Goal: Find specific page/section: Find specific page/section

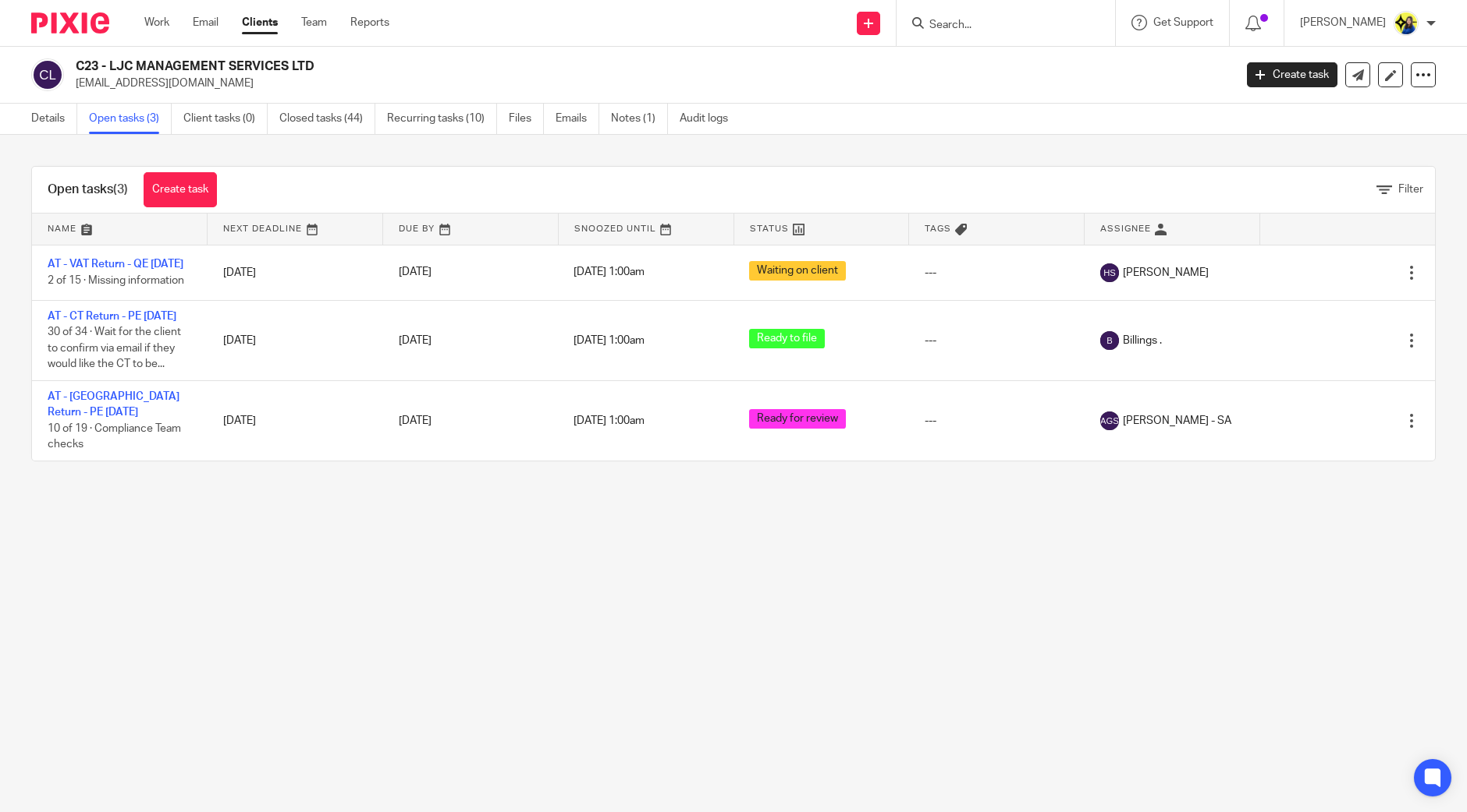
click at [1025, 25] on input "Search" at bounding box center [998, 26] width 141 height 14
click at [35, 124] on link "Details" at bounding box center [54, 119] width 46 height 31
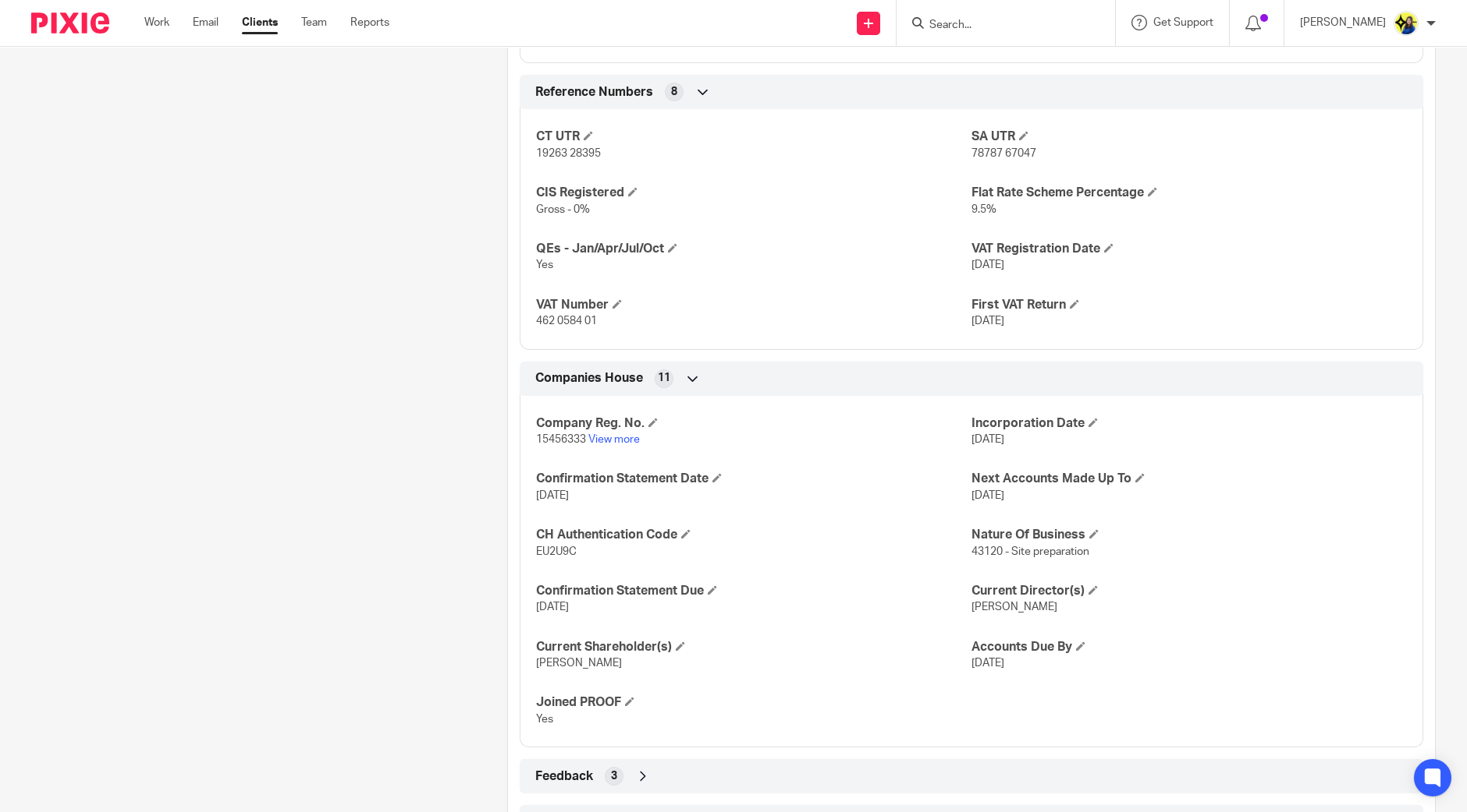
scroll to position [1258, 0]
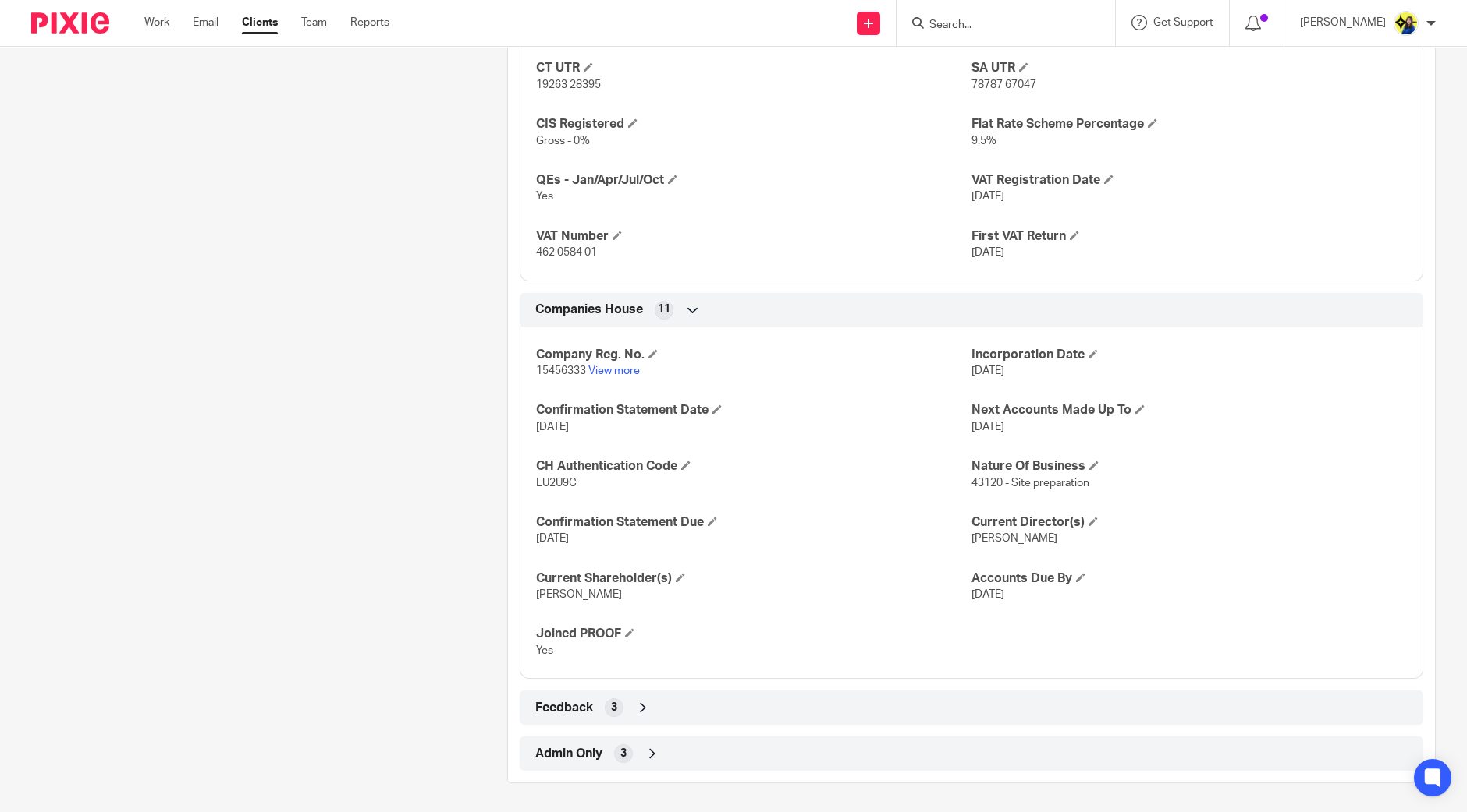
click at [1018, 20] on input "Search" at bounding box center [998, 26] width 141 height 14
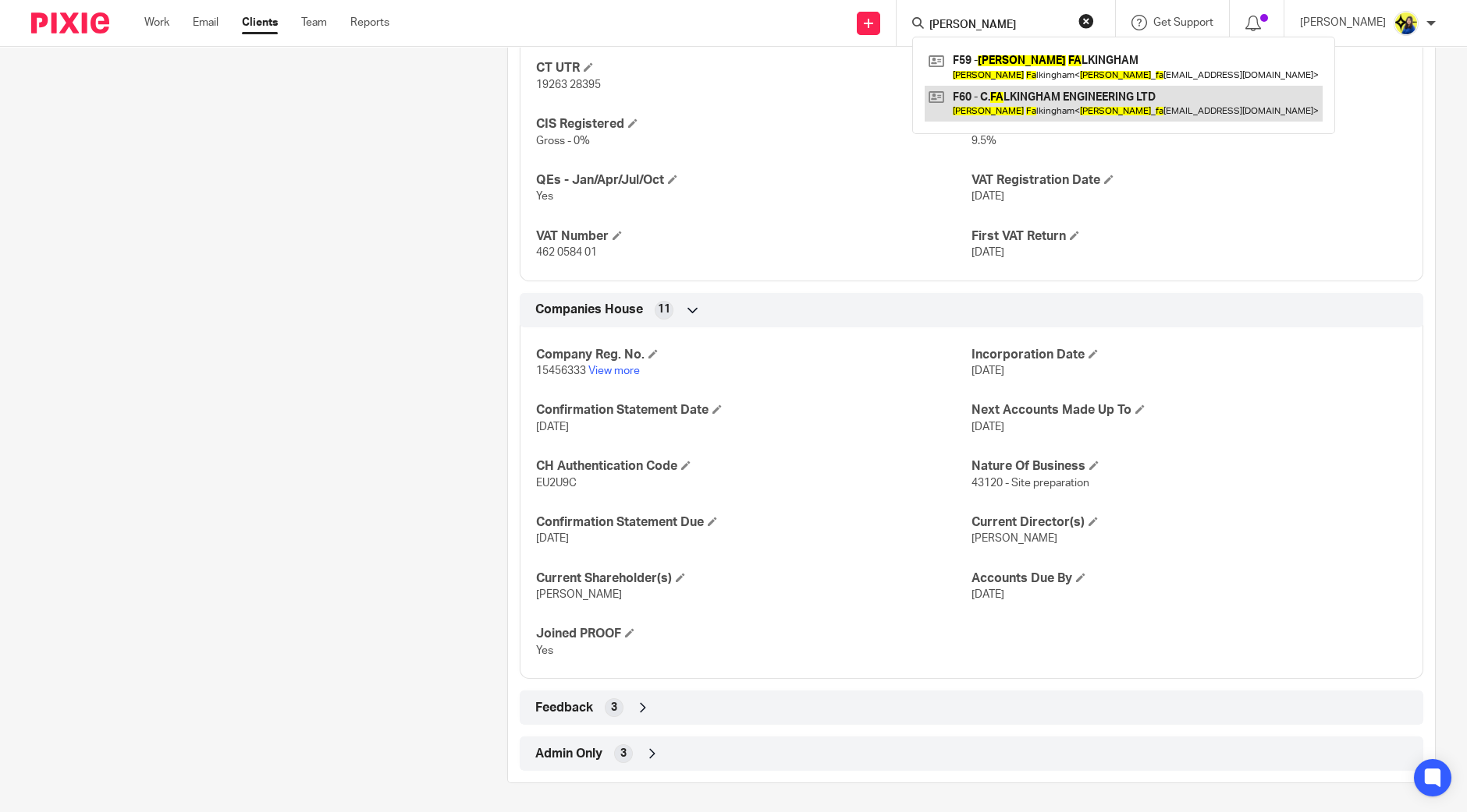
type input "craig fa"
click at [1060, 106] on link at bounding box center [1123, 104] width 398 height 36
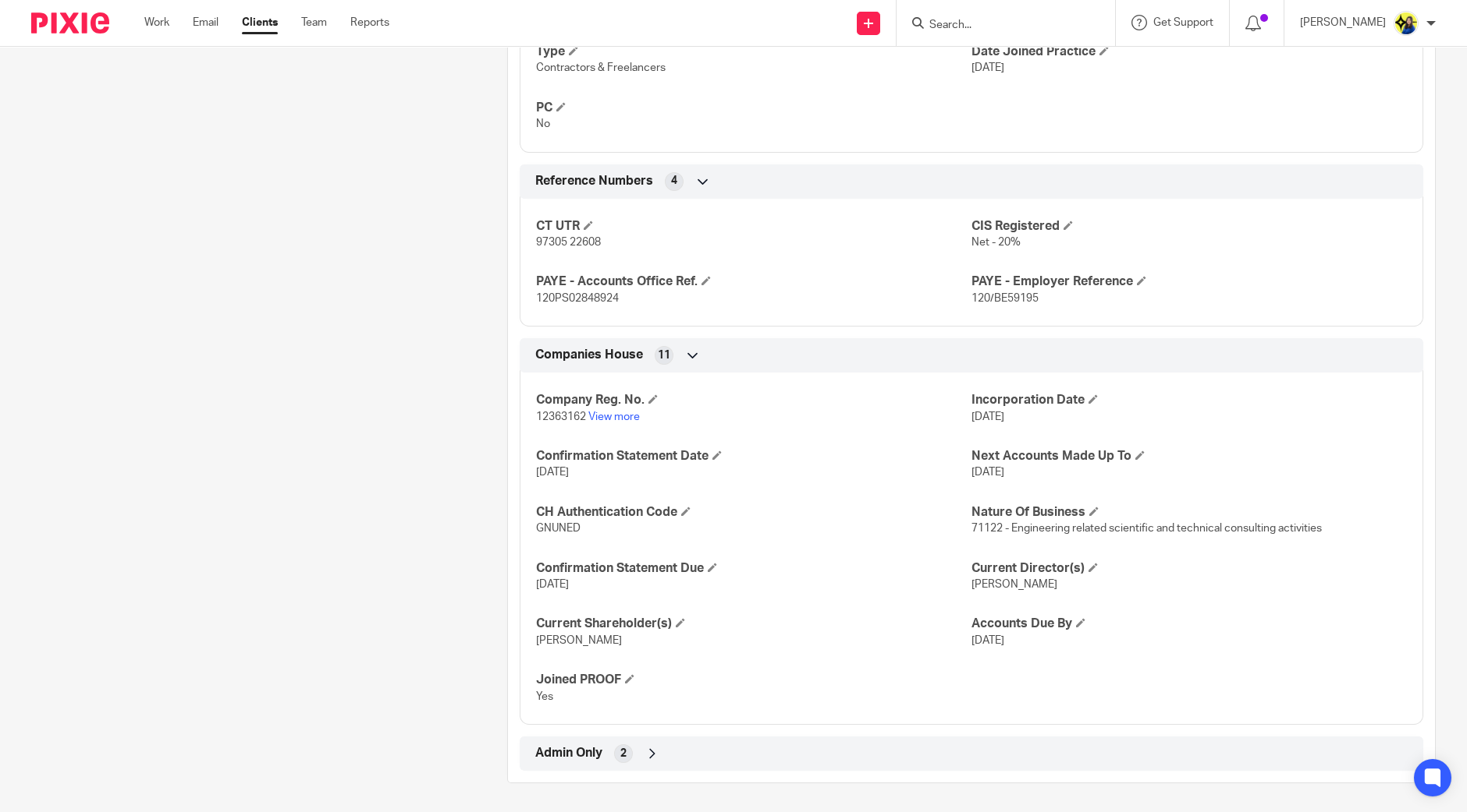
scroll to position [1044, 0]
click at [1028, 29] on input "Search" at bounding box center [998, 26] width 141 height 14
type input "gac"
click at [1040, 70] on link at bounding box center [1056, 67] width 264 height 36
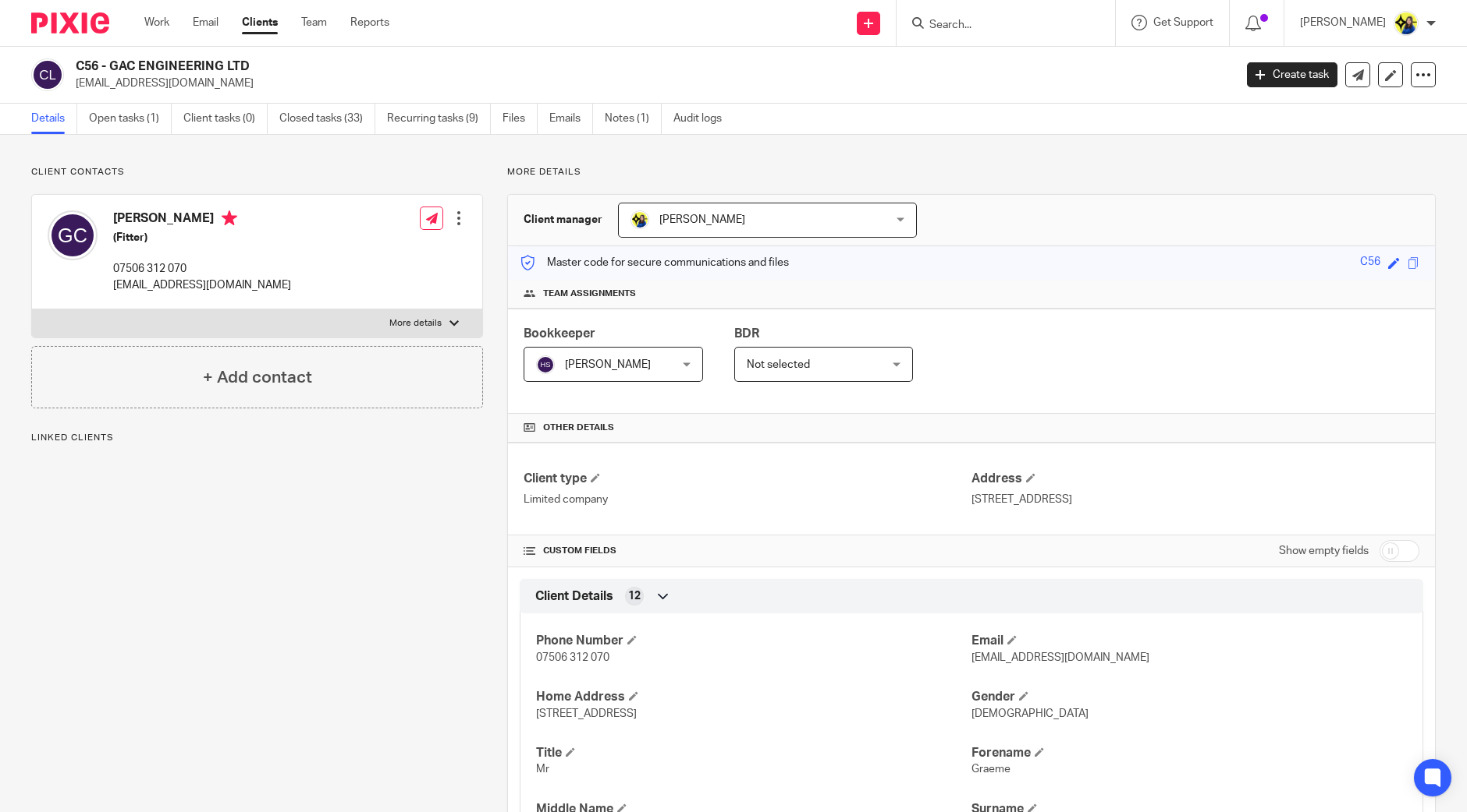
drag, startPoint x: 218, startPoint y: 100, endPoint x: 66, endPoint y: 87, distance: 152.6
click at [66, 87] on div "C56 - GAC ENGINEERING LTD [EMAIL_ADDRESS][DOMAIN_NAME] Create task Update from …" at bounding box center [733, 75] width 1467 height 57
click at [66, 87] on div "C56 - GAC ENGINEERING LTD [EMAIL_ADDRESS][DOMAIN_NAME]" at bounding box center [627, 75] width 1192 height 32
drag, startPoint x: 67, startPoint y: 83, endPoint x: 207, endPoint y: 88, distance: 140.1
click at [207, 88] on div "C56 - GAC ENGINEERING LTD [EMAIL_ADDRESS][DOMAIN_NAME]" at bounding box center [627, 75] width 1192 height 32
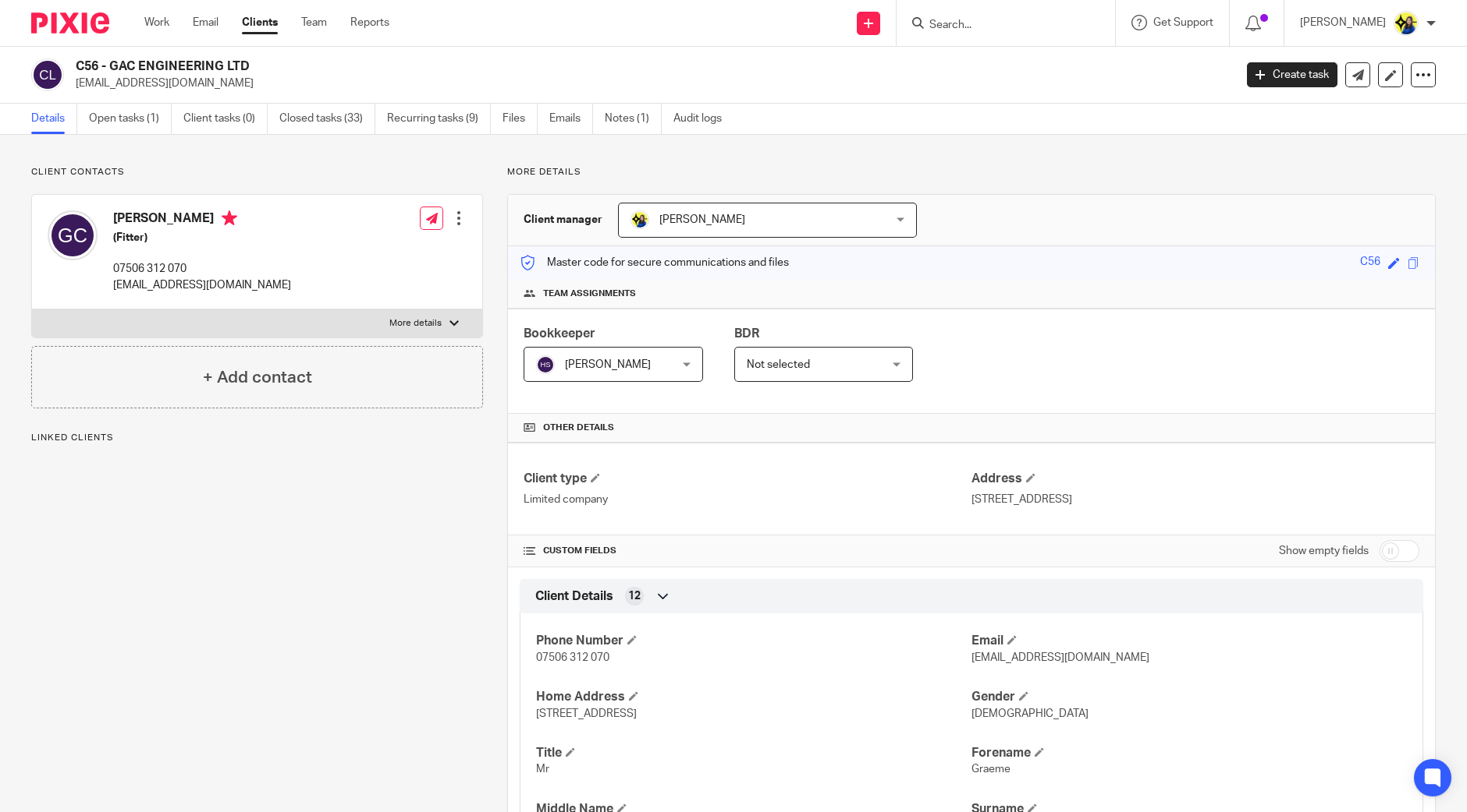
click at [207, 88] on p "[EMAIL_ADDRESS][DOMAIN_NAME]" at bounding box center [649, 83] width 1147 height 15
drag, startPoint x: 207, startPoint y: 88, endPoint x: 86, endPoint y: 99, distance: 121.5
click at [86, 99] on div "C56 - GAC ENGINEERING LTD [EMAIL_ADDRESS][DOMAIN_NAME] Create task Update from …" at bounding box center [733, 75] width 1467 height 57
